Goal: Task Accomplishment & Management: Use online tool/utility

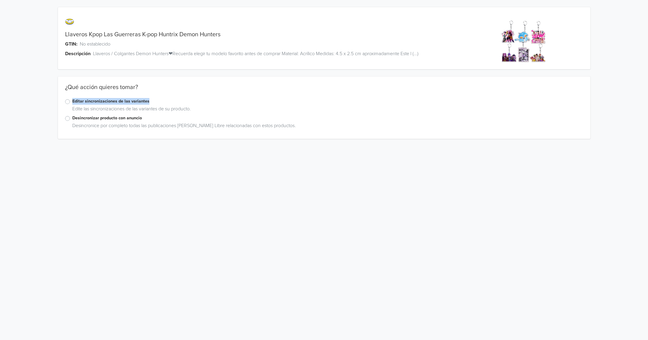
click at [69, 102] on div "Editar sincronizaciones de las variantes" at bounding box center [324, 101] width 518 height 7
click at [72, 102] on label "Editar sincronizaciones de las variantes" at bounding box center [327, 101] width 511 height 7
click at [0, 0] on input "Editar sincronizaciones de las variantes" at bounding box center [0, 0] width 0 height 0
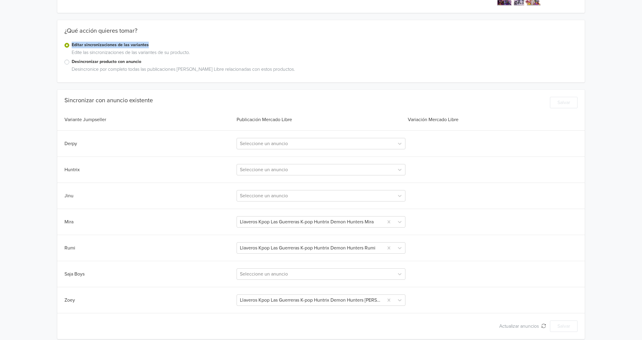
scroll to position [61, 0]
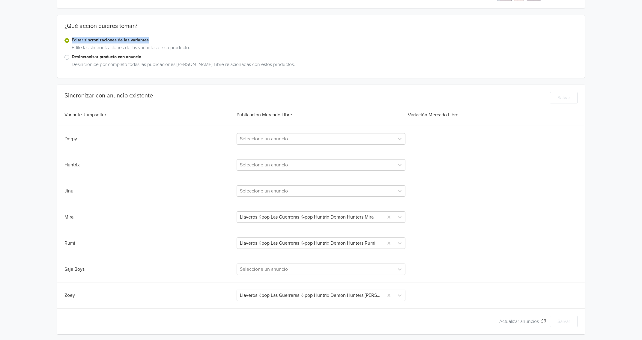
click at [303, 142] on div at bounding box center [315, 139] width 151 height 8
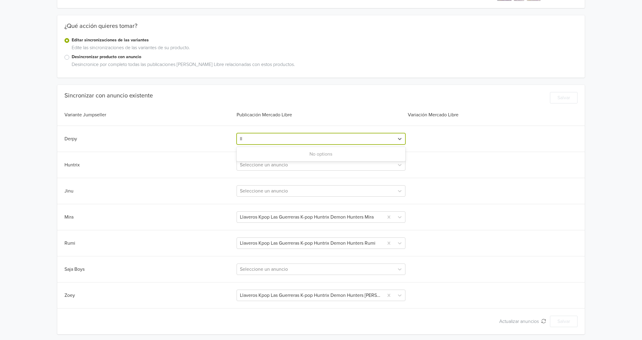
type input "l"
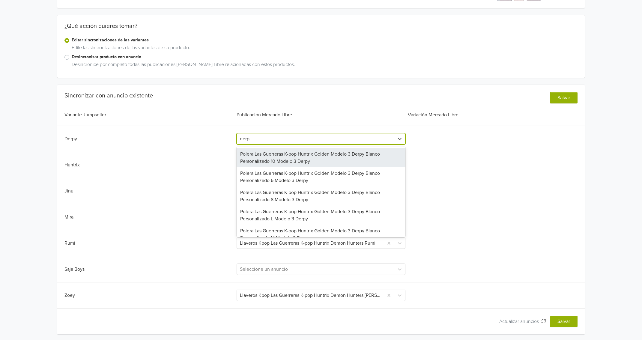
type input "derpy"
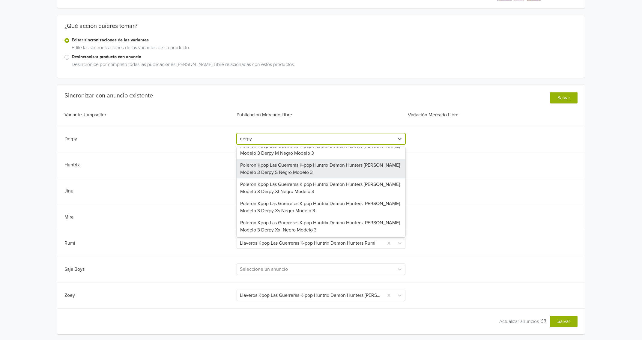
scroll to position [411, 0]
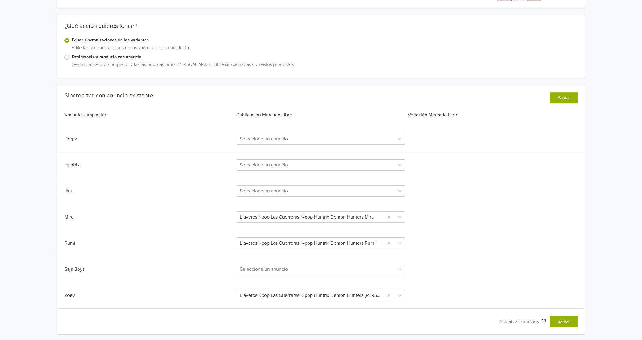
click at [197, 171] on div "Sincronizar con anuncio existente Salvar Variante Jumpseller Publicación Mercad…" at bounding box center [321, 209] width 528 height 235
click at [289, 271] on div at bounding box center [315, 269] width 151 height 8
